Goal: Register for event/course

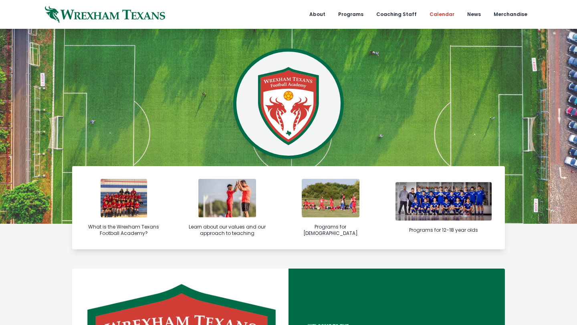
click at [448, 16] on link "Calendar" at bounding box center [442, 14] width 34 height 29
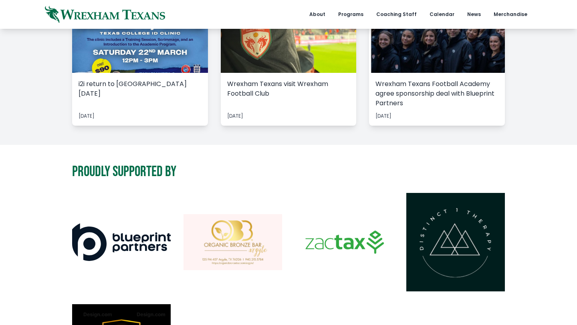
scroll to position [1631, 0]
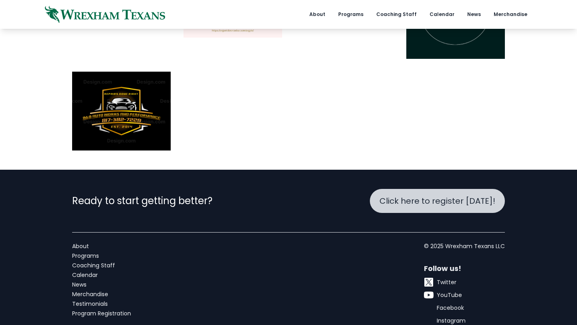
click at [422, 196] on span "Click here to register [DATE]!" at bounding box center [437, 201] width 116 height 11
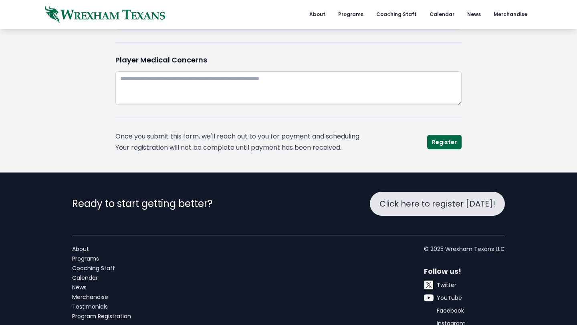
scroll to position [593, 0]
